Goal: Task Accomplishment & Management: Use online tool/utility

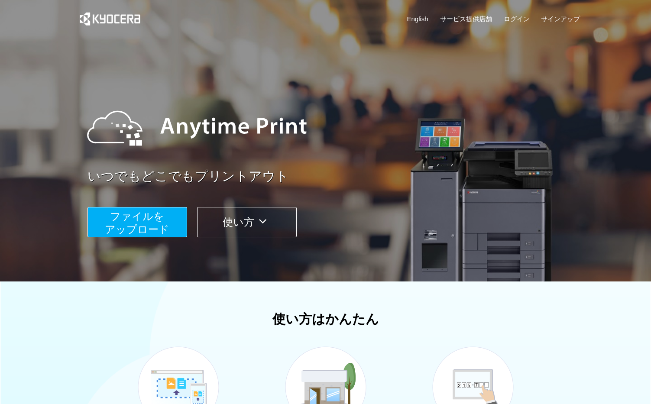
click at [147, 222] on span "ファイルを ​​アップロード" at bounding box center [137, 222] width 64 height 25
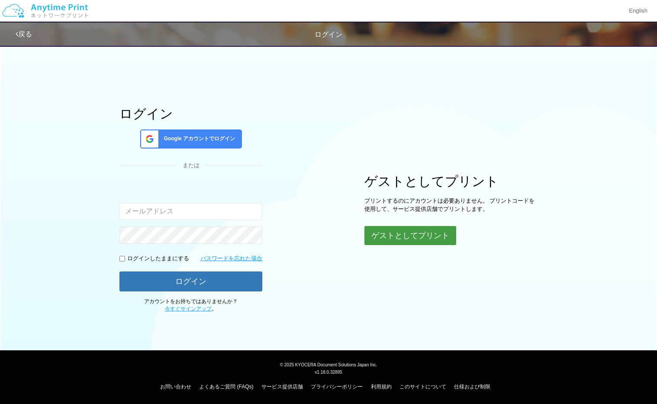
click at [408, 232] on button "ゲストとしてプリント" at bounding box center [410, 235] width 92 height 19
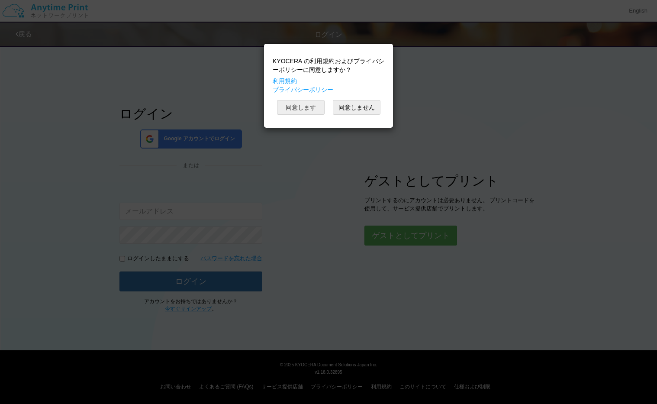
click at [293, 102] on button "同意します" at bounding box center [301, 107] width 48 height 15
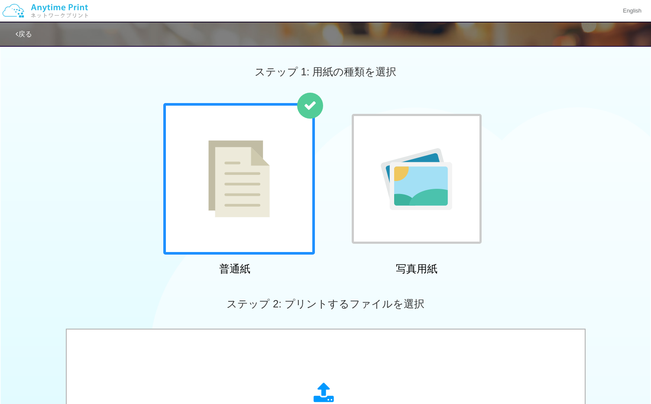
click at [251, 197] on div at bounding box center [239, 179] width 152 height 152
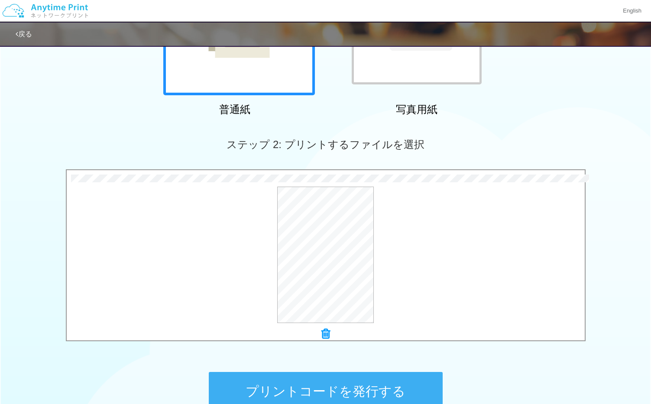
scroll to position [255, 0]
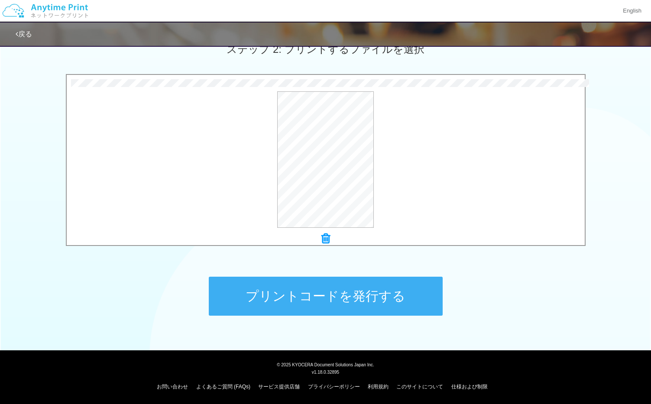
click at [310, 302] on button "プリントコードを発行する" at bounding box center [326, 296] width 234 height 39
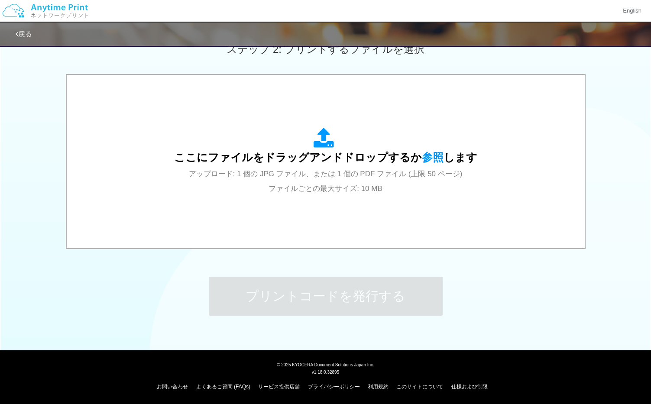
scroll to position [0, 0]
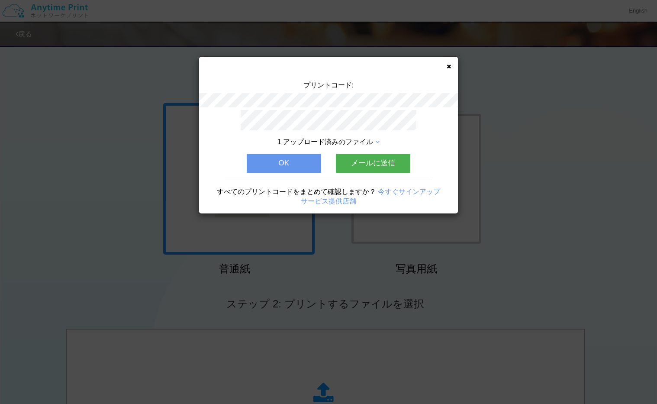
click at [302, 158] on button "OK" at bounding box center [284, 163] width 74 height 19
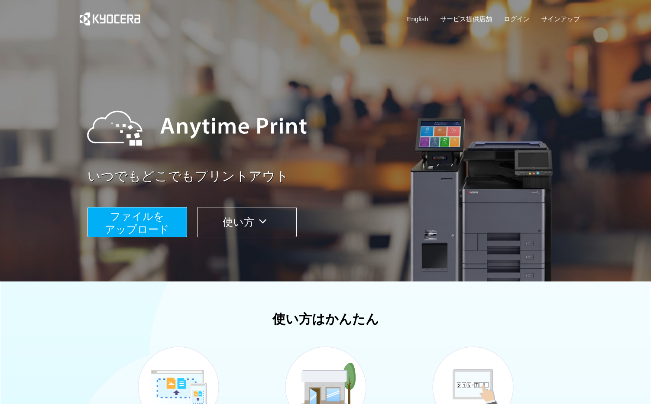
click at [130, 222] on span "ファイルを ​​アップロード" at bounding box center [137, 222] width 64 height 25
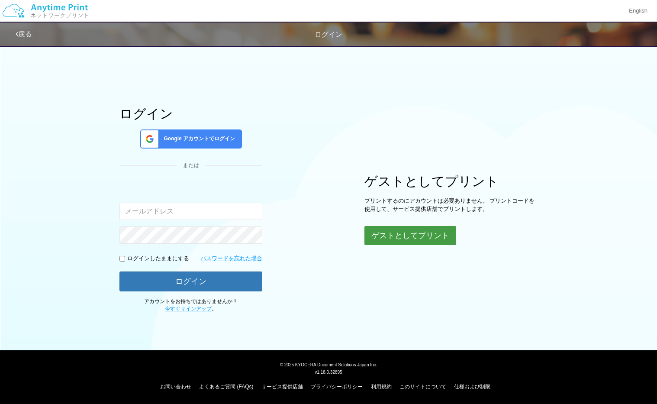
click at [395, 240] on button "ゲストとしてプリント" at bounding box center [410, 235] width 92 height 19
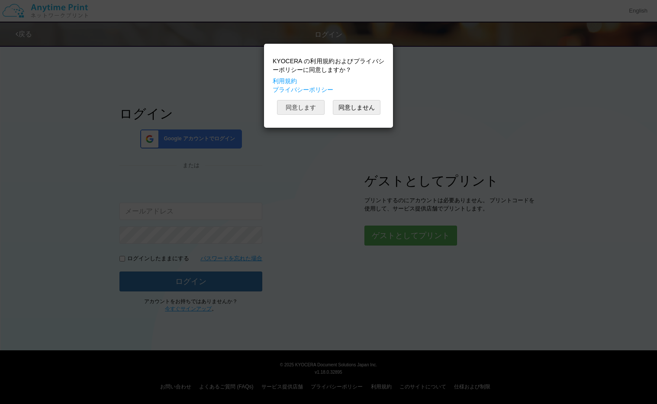
click at [303, 110] on button "同意します" at bounding box center [301, 107] width 48 height 15
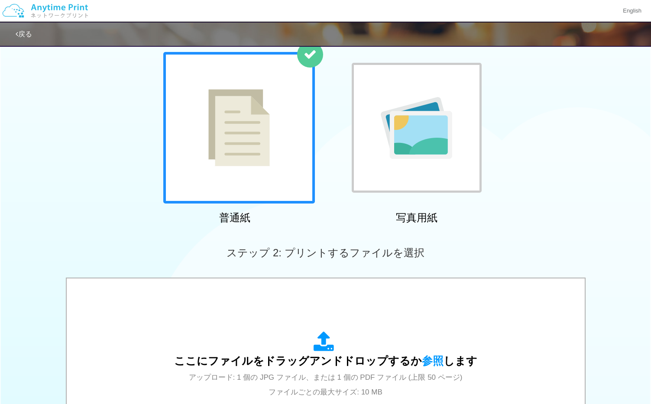
scroll to position [130, 0]
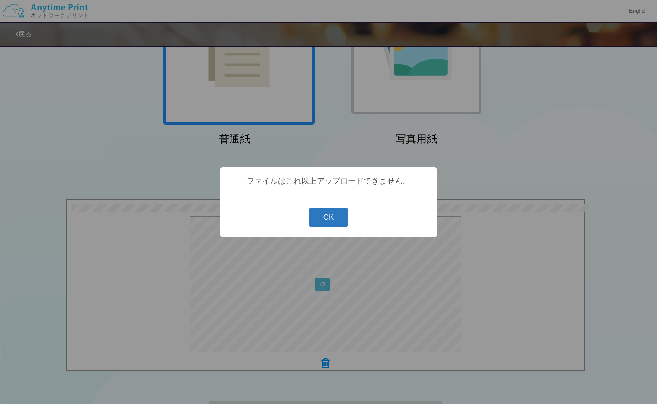
click at [324, 220] on button "OK" at bounding box center [329, 217] width 39 height 19
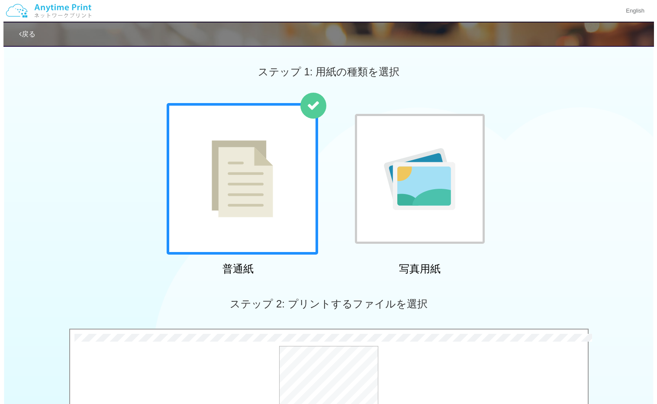
scroll to position [173, 0]
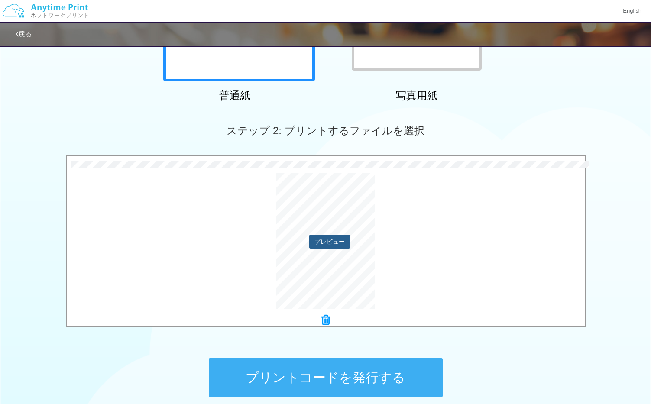
click at [324, 240] on button "プレビュー" at bounding box center [329, 242] width 41 height 14
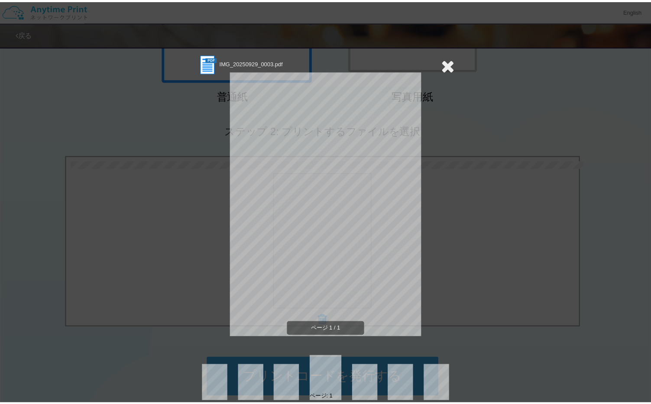
scroll to position [0, 0]
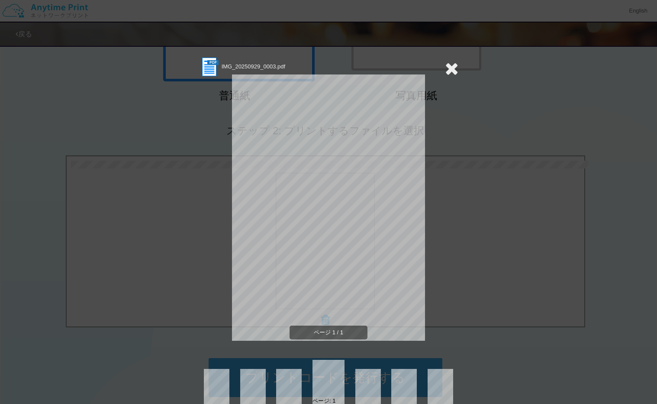
click at [452, 70] on icon at bounding box center [451, 68] width 13 height 17
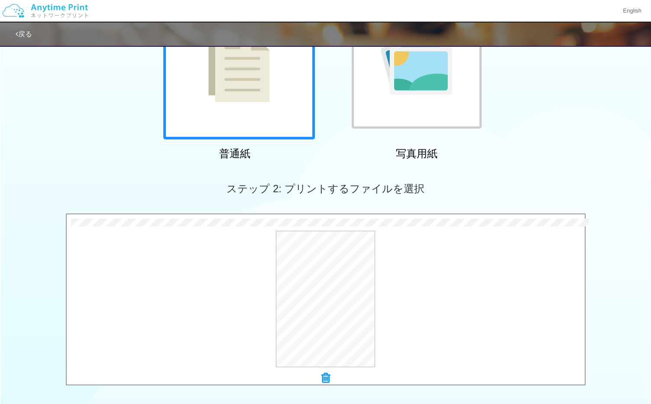
scroll to position [130, 0]
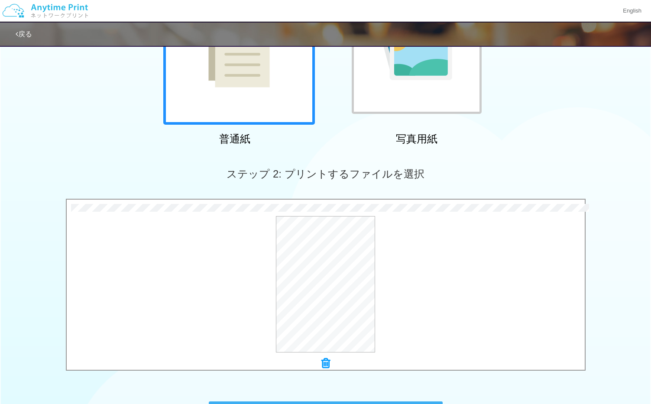
click at [326, 367] on icon at bounding box center [325, 363] width 9 height 11
click at [332, 279] on button "プレビュー" at bounding box center [329, 285] width 41 height 14
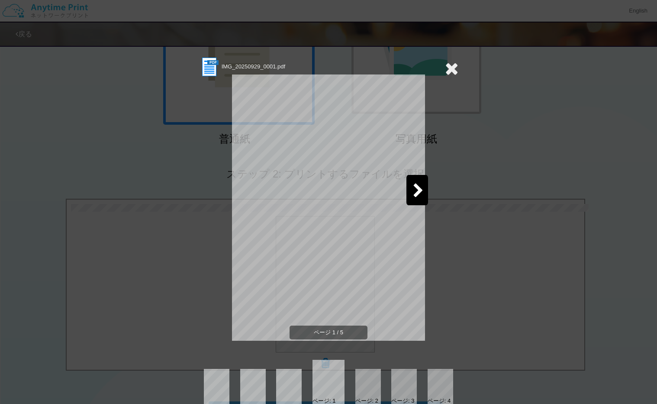
click at [413, 187] on icon at bounding box center [418, 191] width 11 height 15
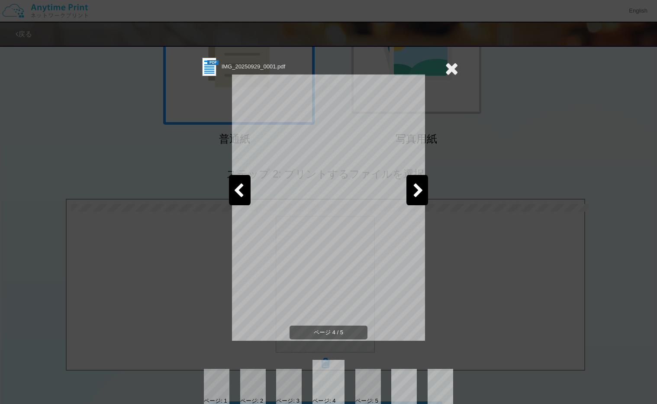
click at [413, 187] on icon at bounding box center [418, 191] width 11 height 15
click at [453, 66] on icon at bounding box center [451, 68] width 13 height 17
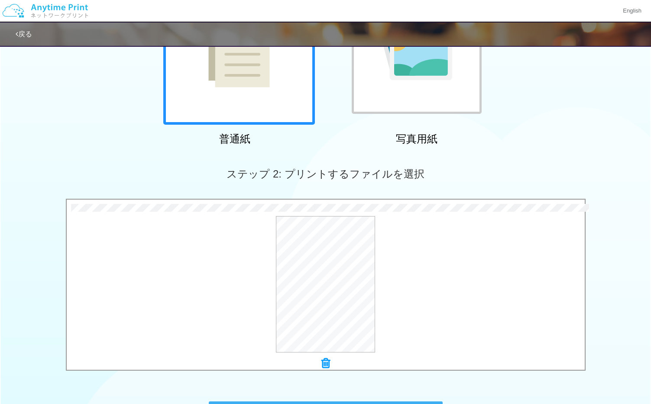
scroll to position [255, 0]
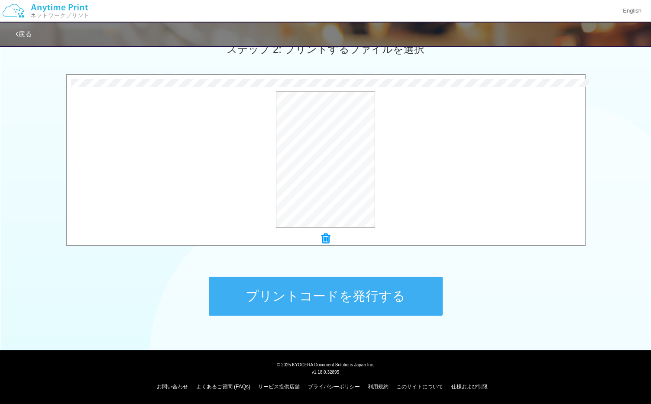
click at [389, 298] on button "プリントコードを発行する" at bounding box center [326, 296] width 234 height 39
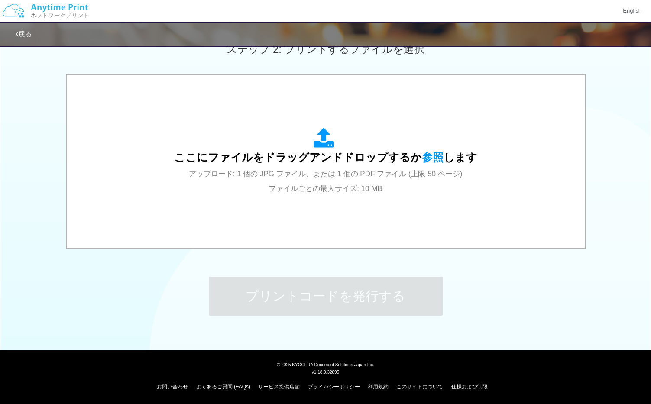
scroll to position [0, 0]
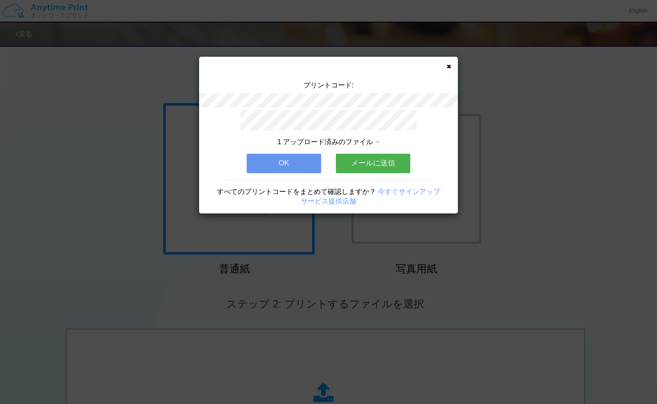
click at [294, 163] on button "OK" at bounding box center [284, 163] width 74 height 19
